Goal: Transaction & Acquisition: Purchase product/service

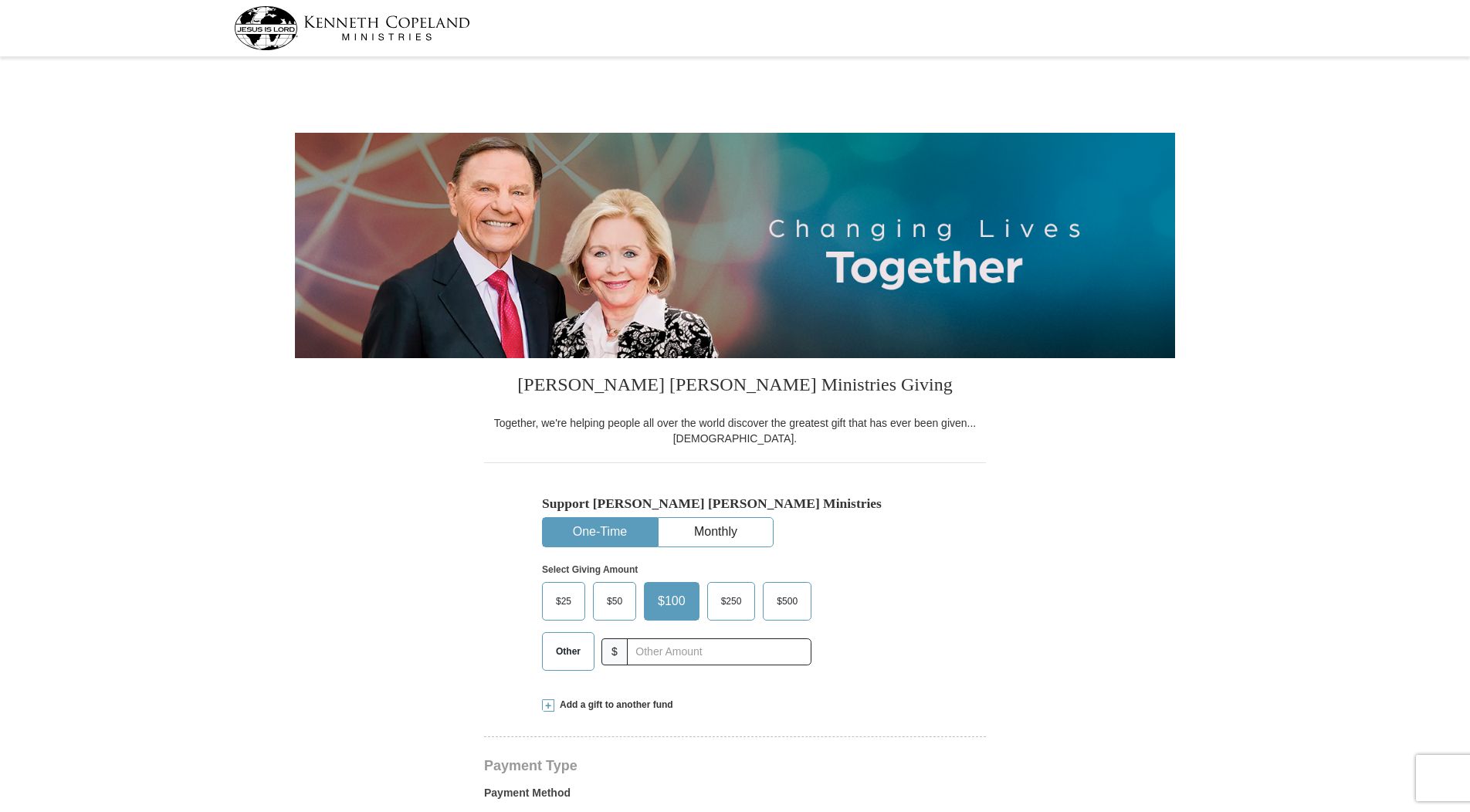
select select "KS"
click at [616, 609] on span "$50" at bounding box center [615, 600] width 31 height 23
click at [0, 0] on input "$50" at bounding box center [0, 0] width 0 height 0
click at [409, 29] on img at bounding box center [353, 28] width 236 height 44
select select "KS"
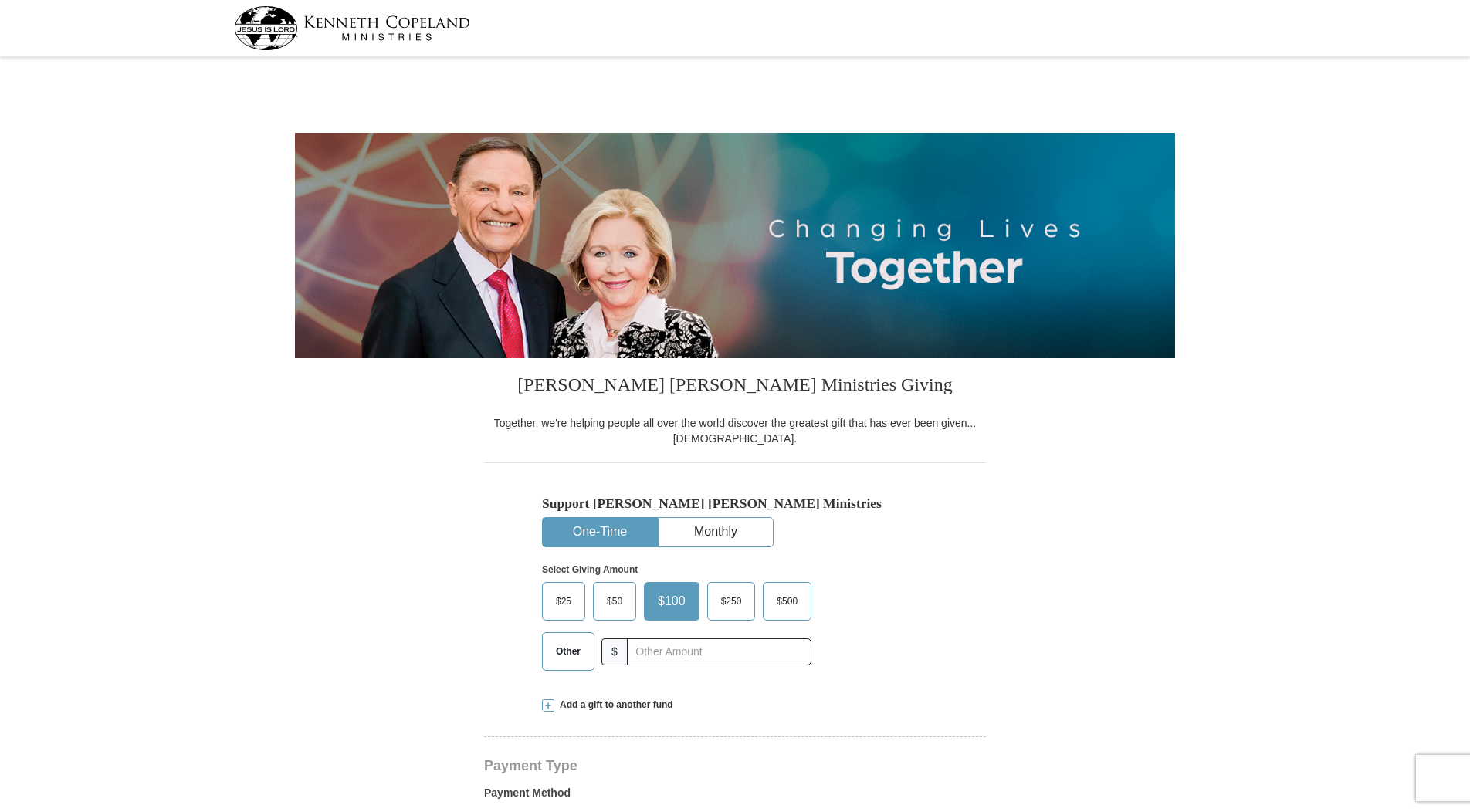
click at [612, 604] on span "$50" at bounding box center [615, 600] width 31 height 23
click at [0, 0] on input "$50" at bounding box center [0, 0] width 0 height 0
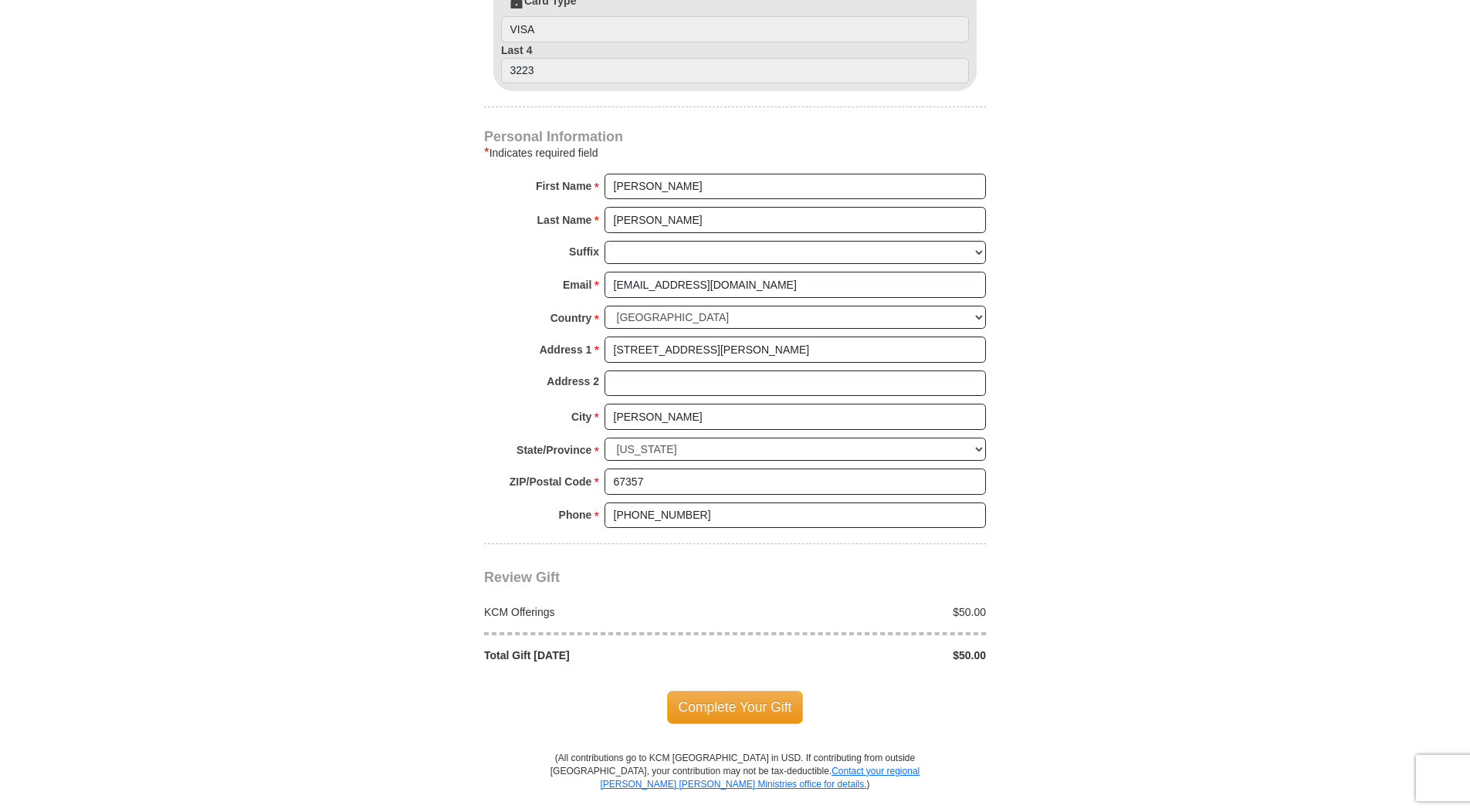
scroll to position [926, 0]
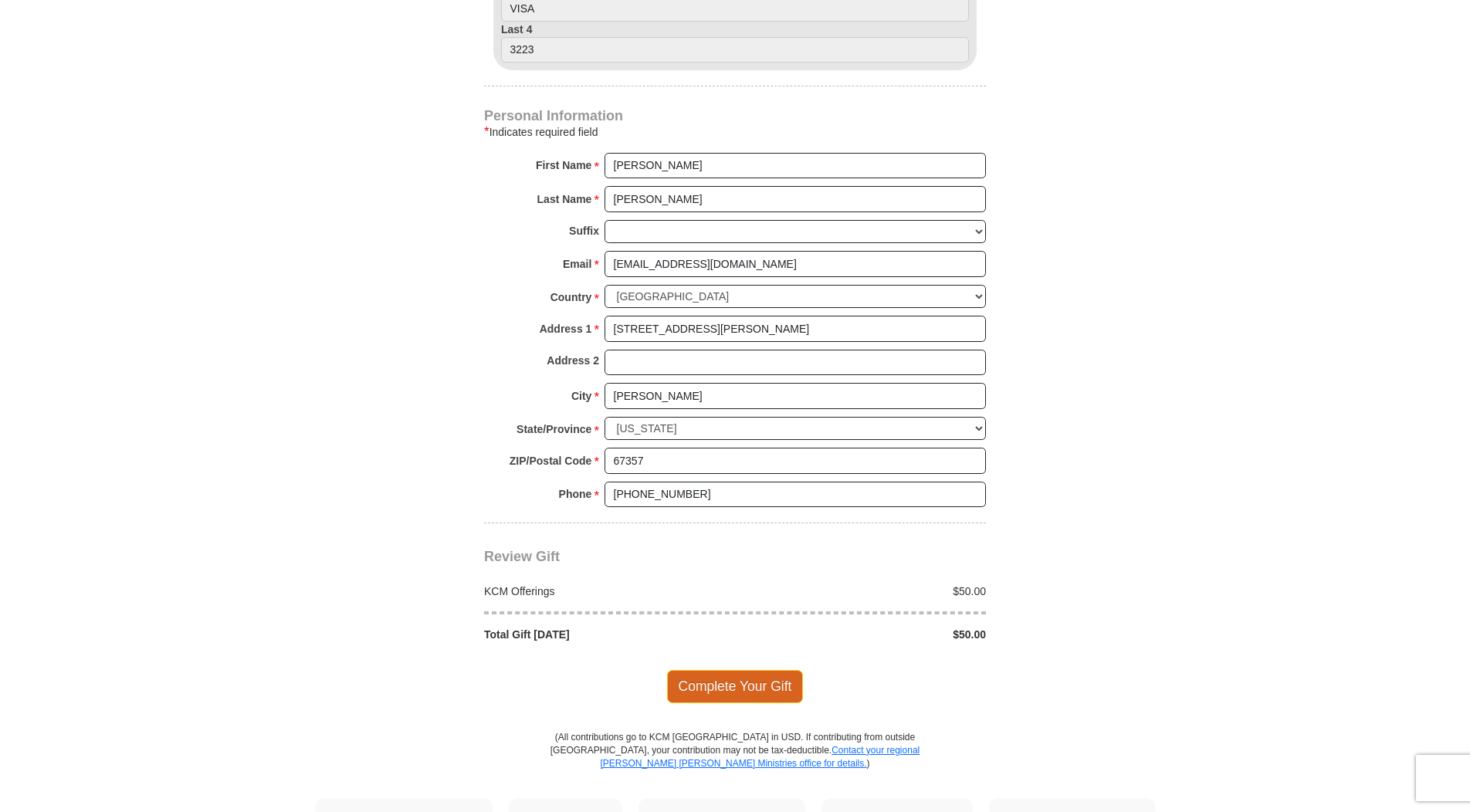
click at [750, 699] on span "Complete Your Gift" at bounding box center [735, 687] width 136 height 33
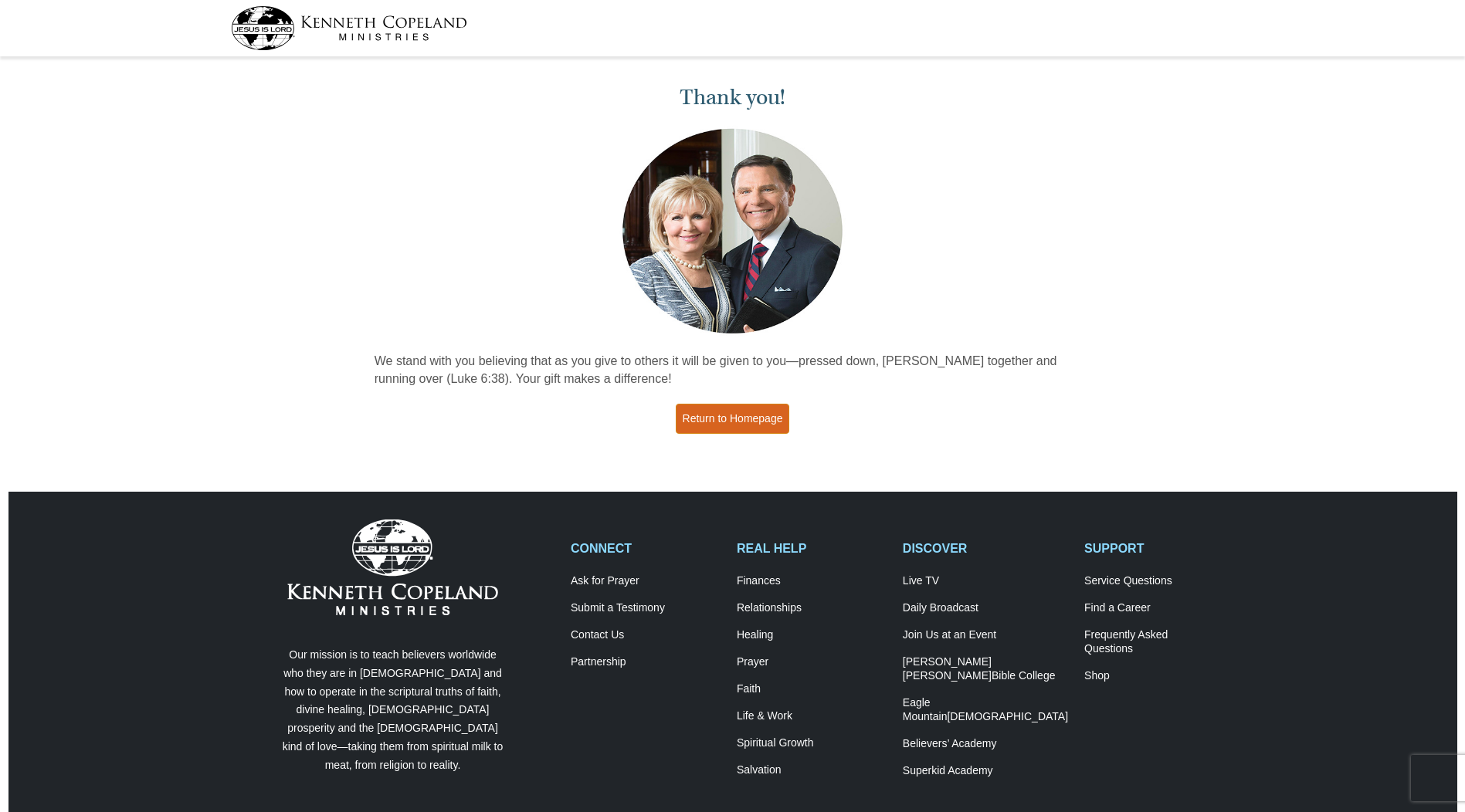
click at [771, 424] on link "Return to Homepage" at bounding box center [733, 419] width 115 height 30
